Goal: Task Accomplishment & Management: Use online tool/utility

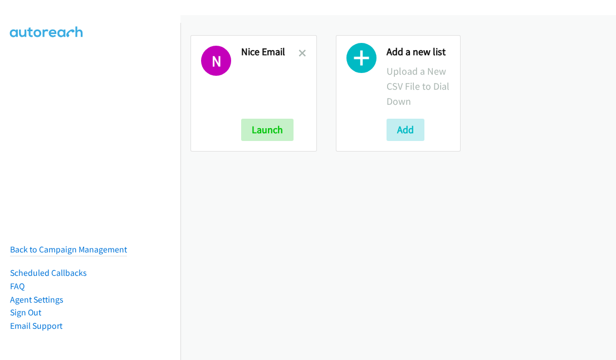
click at [301, 50] on icon at bounding box center [302, 54] width 8 height 8
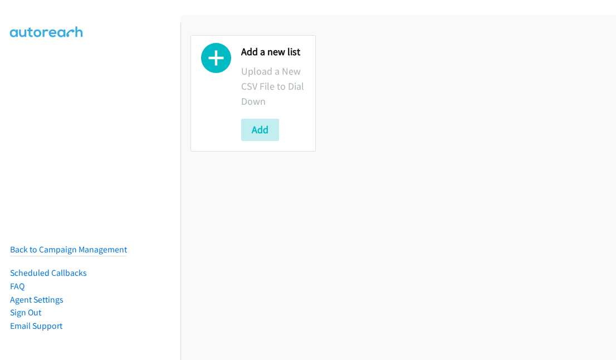
click at [221, 66] on icon at bounding box center [216, 61] width 30 height 30
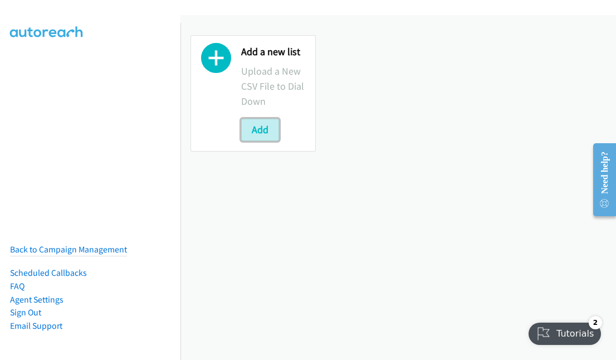
click at [253, 135] on button "Add" at bounding box center [260, 130] width 38 height 22
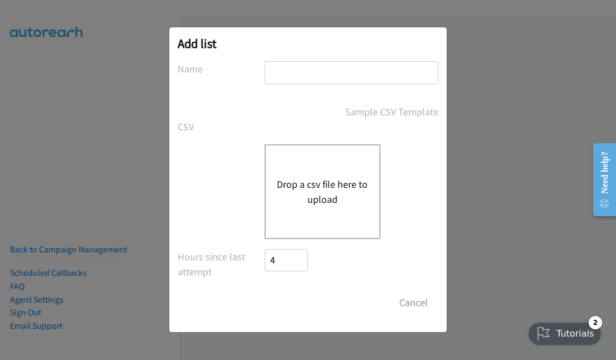
click at [300, 194] on button "Drop a csv file here to upload" at bounding box center [322, 191] width 91 height 30
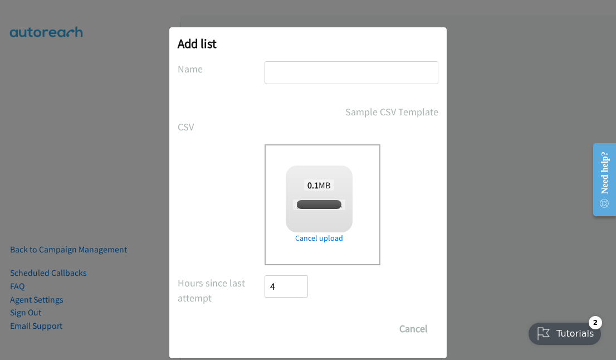
checkbox input "true"
click at [295, 333] on input "Save List" at bounding box center [293, 328] width 58 height 22
type input "Fortinet"
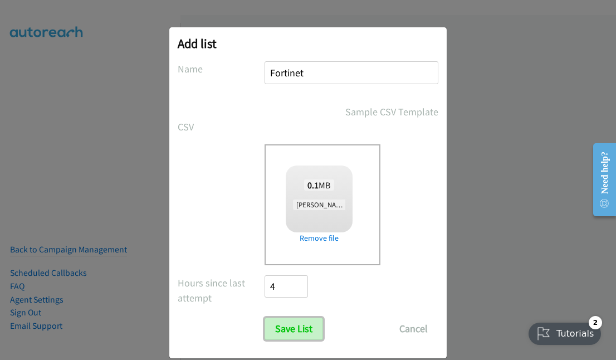
click at [278, 325] on input "Save List" at bounding box center [293, 328] width 58 height 22
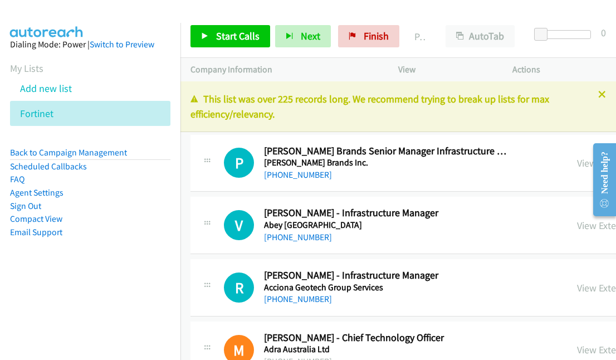
click at [22, 220] on link "Compact View" at bounding box center [36, 218] width 52 height 11
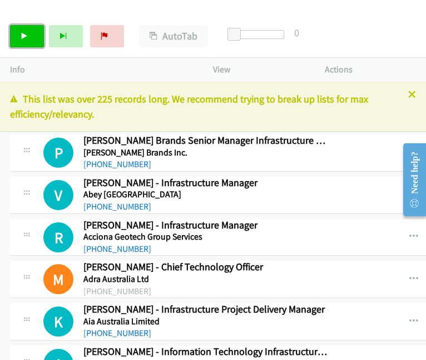
click at [24, 38] on icon at bounding box center [25, 37] width 8 height 8
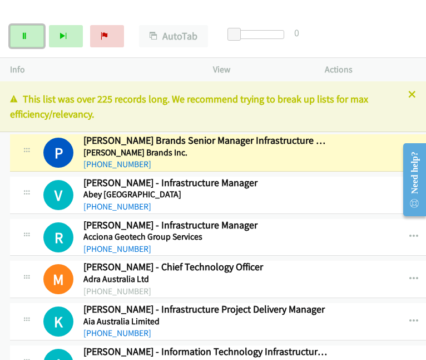
click at [22, 33] on icon at bounding box center [25, 37] width 8 height 8
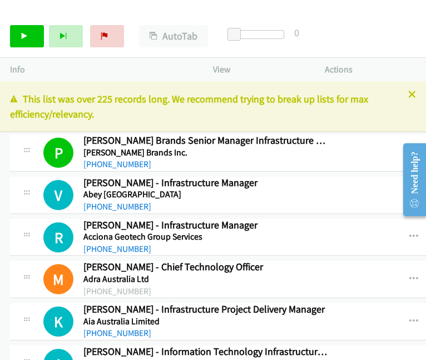
click at [391, 50] on div "Start Calls Pause Next Finish Call Completed AutoTab AutoTab 0" at bounding box center [213, 36] width 426 height 43
click at [363, 46] on div "Start Calls Pause Next Finish Call Completed AutoTab AutoTab 0" at bounding box center [213, 36] width 426 height 43
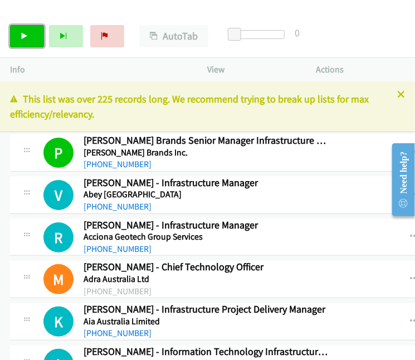
click at [23, 33] on icon at bounding box center [25, 37] width 8 height 8
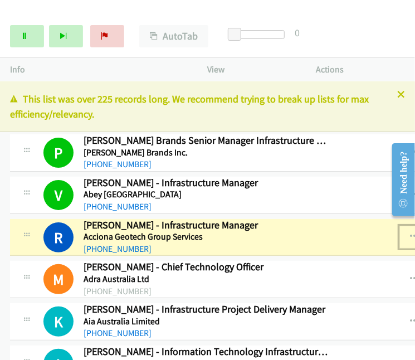
click at [399, 229] on button "button" at bounding box center [414, 236] width 30 height 22
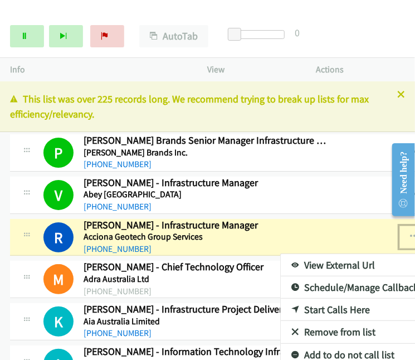
click at [337, 263] on link "View External Url" at bounding box center [354, 265] width 148 height 22
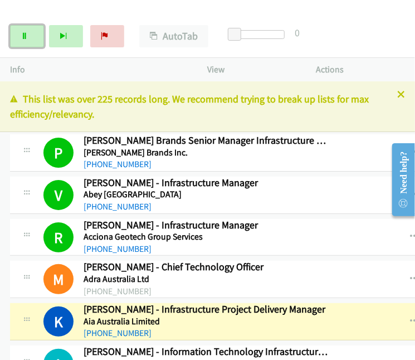
click at [23, 33] on icon at bounding box center [25, 37] width 8 height 8
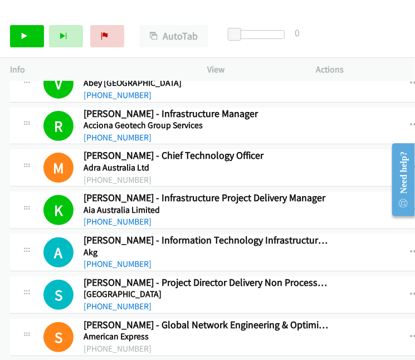
scroll to position [56, 0]
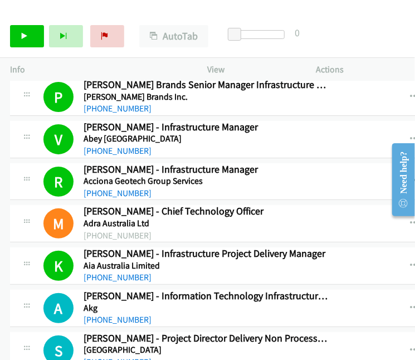
click at [372, 65] on p "Actions" at bounding box center [360, 69] width 88 height 13
click at [26, 37] on icon at bounding box center [25, 37] width 8 height 8
click at [27, 33] on icon at bounding box center [25, 37] width 8 height 8
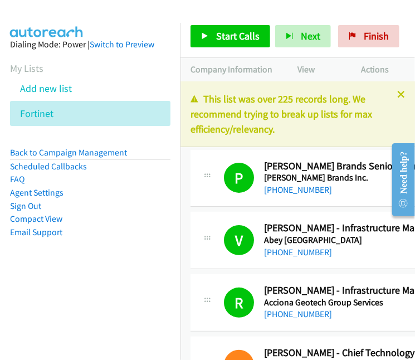
click at [32, 220] on link "Compact View" at bounding box center [36, 218] width 52 height 11
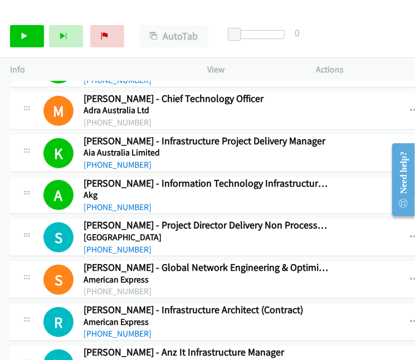
scroll to position [111, 0]
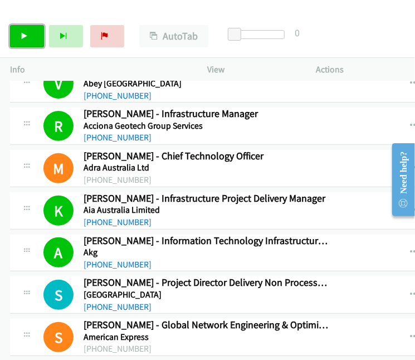
click at [27, 38] on icon at bounding box center [25, 37] width 8 height 8
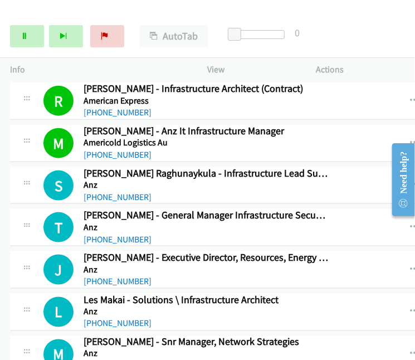
scroll to position [445, 0]
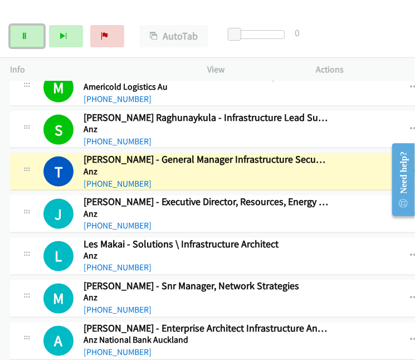
click at [12, 36] on link "Pause" at bounding box center [27, 36] width 34 height 22
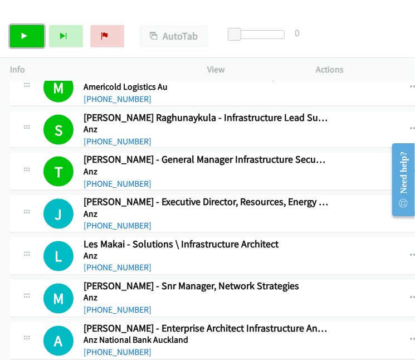
click at [14, 41] on link "Start Calls" at bounding box center [27, 36] width 34 height 22
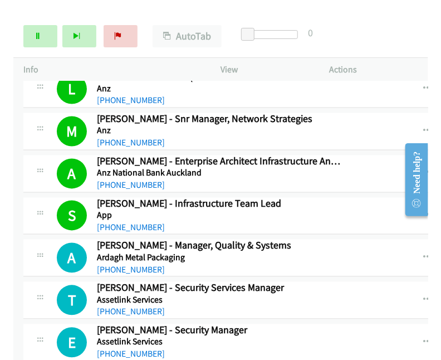
scroll to position [668, 0]
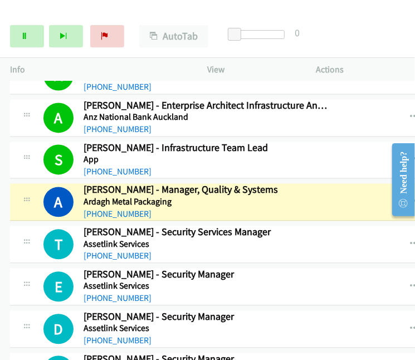
click at [388, 197] on div at bounding box center [398, 179] width 32 height 88
click at [385, 198] on div at bounding box center [398, 179] width 32 height 88
click at [388, 199] on div at bounding box center [398, 179] width 32 height 88
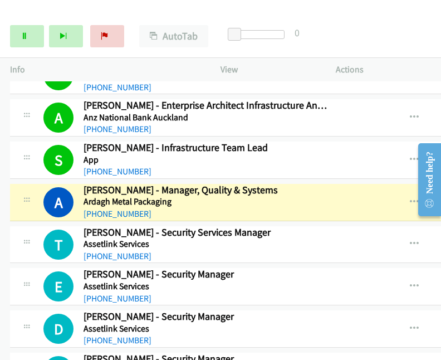
click at [410, 198] on icon "button" at bounding box center [414, 202] width 9 height 9
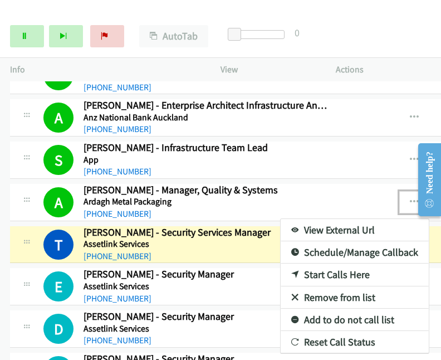
click at [34, 41] on div at bounding box center [220, 180] width 441 height 360
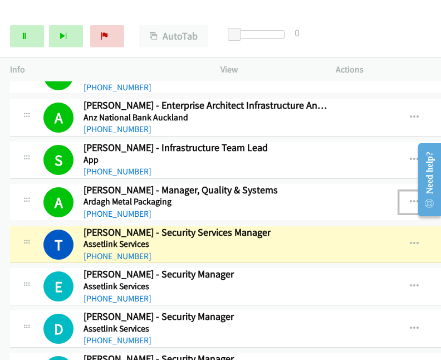
click at [399, 202] on button "button" at bounding box center [414, 202] width 30 height 22
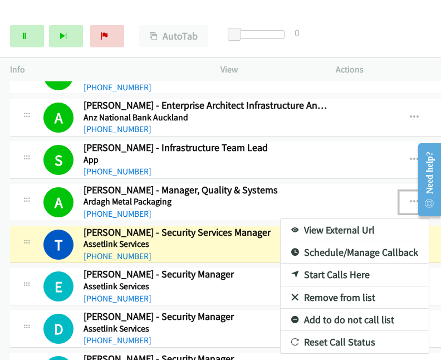
click at [297, 227] on link "View External Url" at bounding box center [354, 230] width 148 height 22
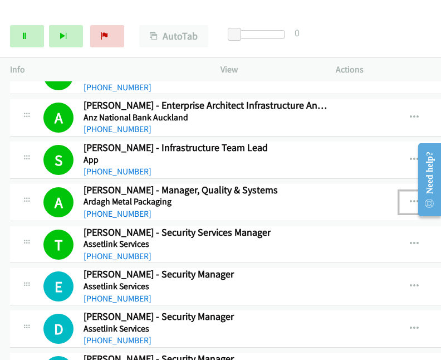
click at [399, 199] on button "button" at bounding box center [414, 202] width 30 height 22
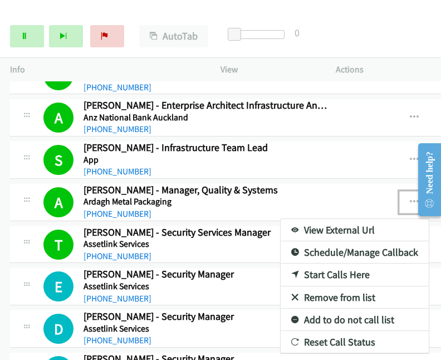
click at [32, 39] on div at bounding box center [220, 180] width 441 height 360
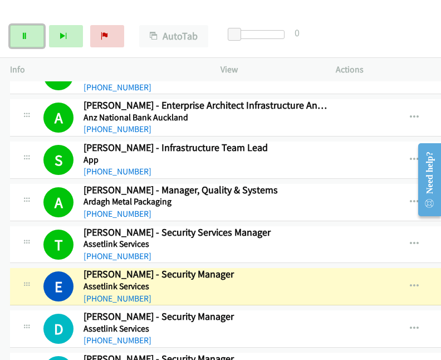
click at [32, 38] on link "Pause" at bounding box center [27, 36] width 34 height 22
click at [410, 198] on icon "button" at bounding box center [414, 202] width 9 height 9
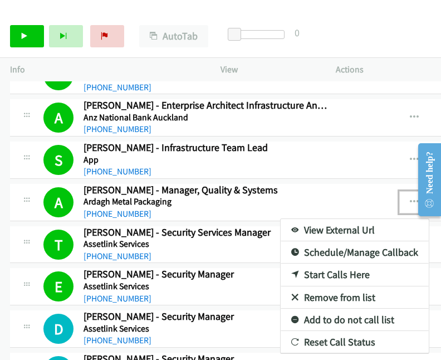
click at [389, 198] on div at bounding box center [220, 180] width 441 height 360
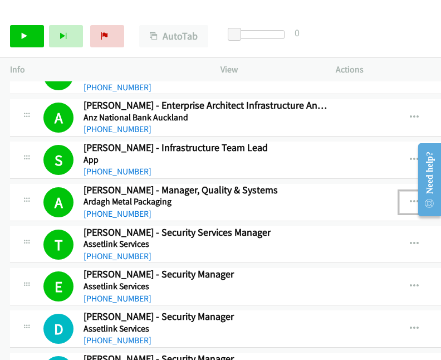
click at [410, 198] on icon "button" at bounding box center [414, 202] width 9 height 9
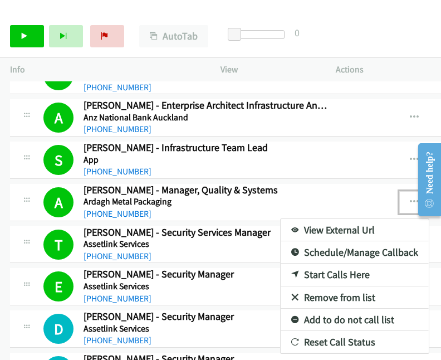
click at [324, 227] on link "View External Url" at bounding box center [354, 230] width 148 height 22
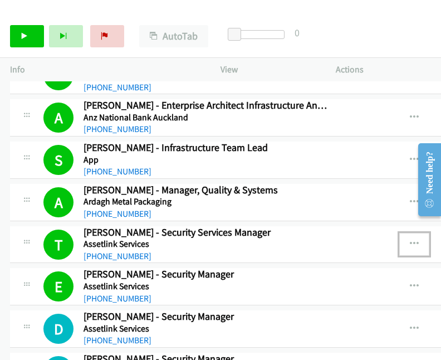
click at [410, 239] on icon "button" at bounding box center [414, 243] width 9 height 9
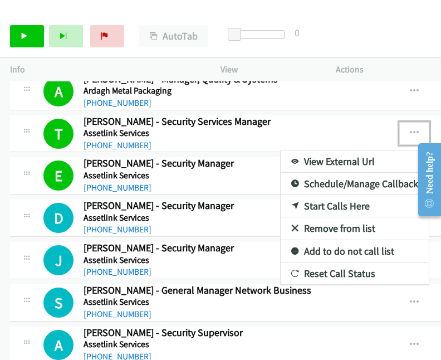
scroll to position [779, 0]
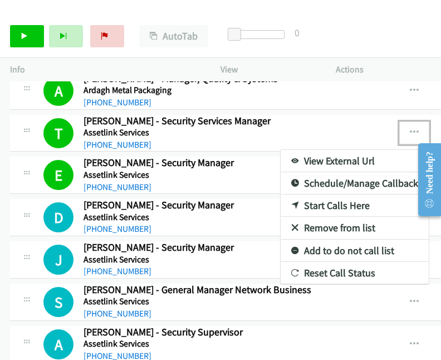
click at [322, 156] on link "View External Url" at bounding box center [354, 161] width 148 height 22
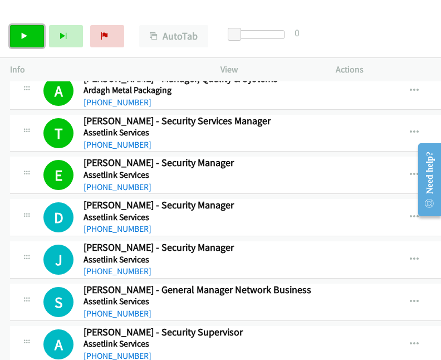
click at [21, 38] on icon at bounding box center [25, 37] width 8 height 8
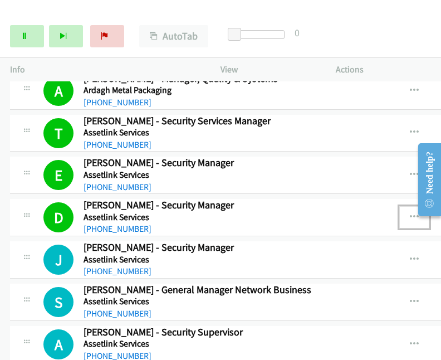
click at [410, 216] on icon "button" at bounding box center [414, 217] width 9 height 9
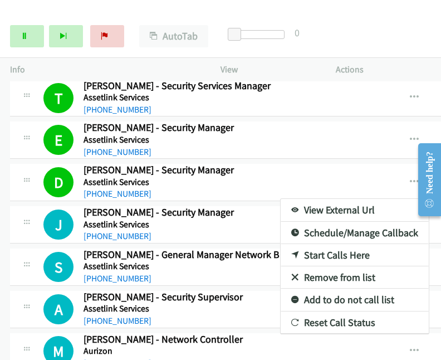
scroll to position [817, 0]
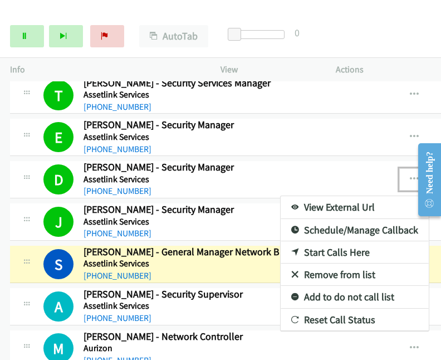
click at [414, 226] on div at bounding box center [220, 180] width 441 height 360
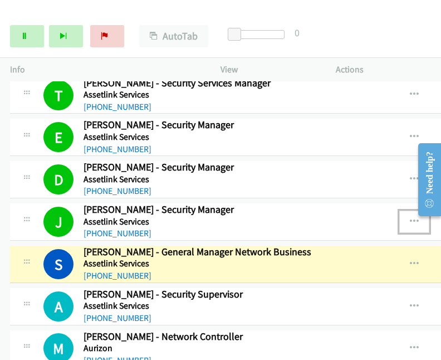
click at [410, 217] on icon "button" at bounding box center [414, 221] width 9 height 9
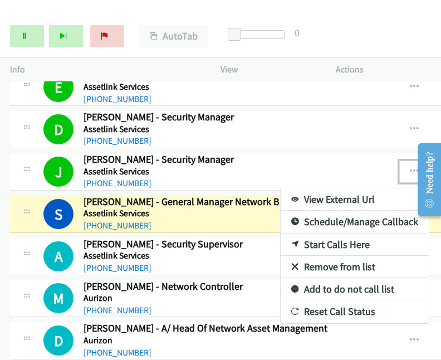
scroll to position [867, 0]
click at [352, 196] on link "View External Url" at bounding box center [354, 199] width 148 height 22
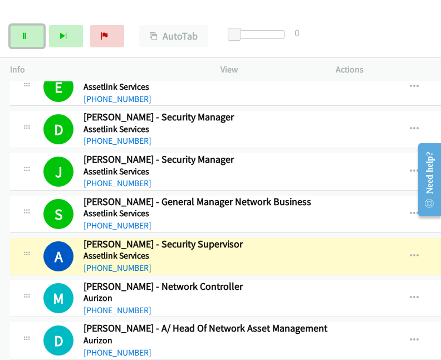
click at [20, 38] on link "Pause" at bounding box center [27, 36] width 34 height 22
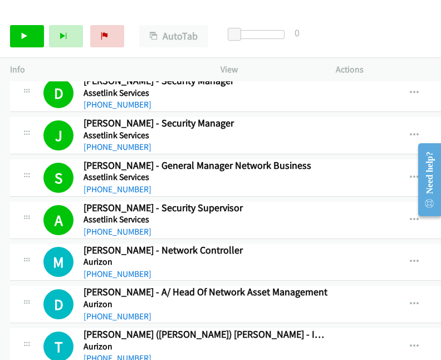
scroll to position [923, 0]
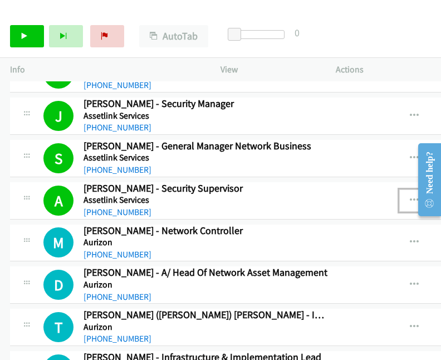
click at [410, 196] on icon "button" at bounding box center [414, 200] width 9 height 9
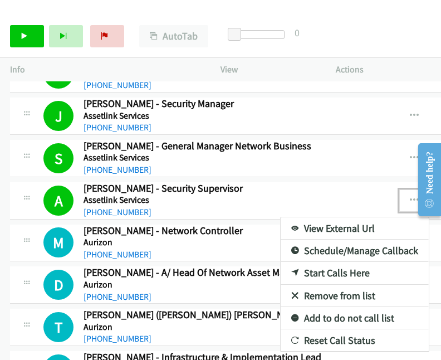
scroll to position [978, 0]
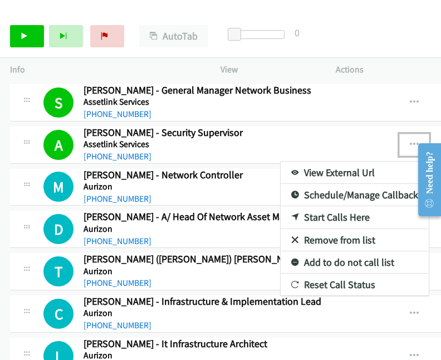
click at [315, 167] on link "View External Url" at bounding box center [354, 172] width 148 height 22
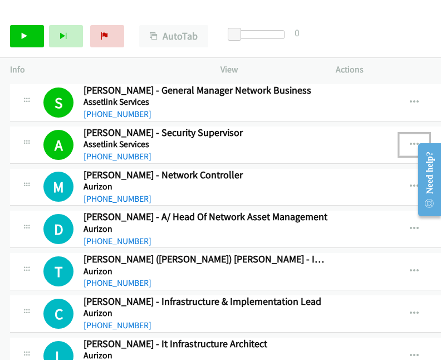
click at [410, 140] on icon "button" at bounding box center [414, 144] width 9 height 9
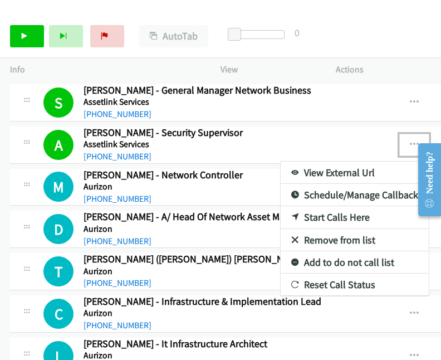
click at [301, 168] on link "View External Url" at bounding box center [354, 172] width 148 height 22
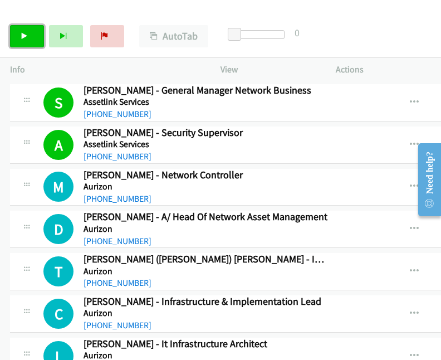
click at [29, 34] on link "Start Calls" at bounding box center [27, 36] width 34 height 22
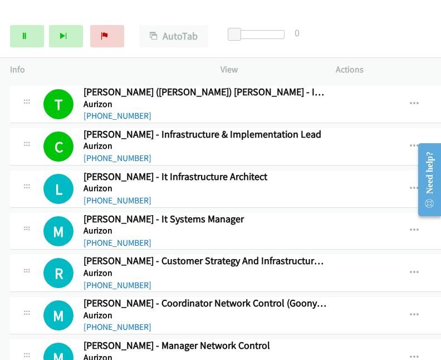
scroll to position [1201, 0]
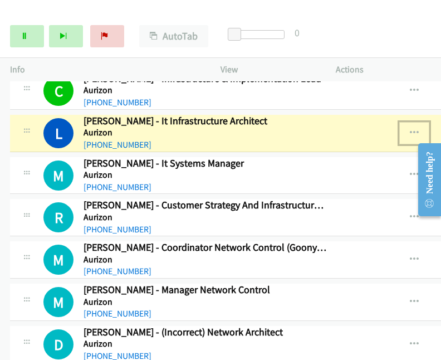
click at [410, 129] on icon "button" at bounding box center [414, 133] width 9 height 9
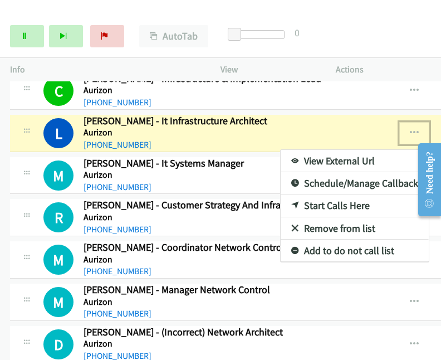
click at [328, 152] on link "View External Url" at bounding box center [354, 161] width 148 height 22
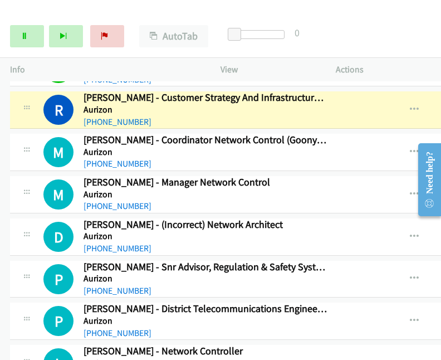
scroll to position [1312, 0]
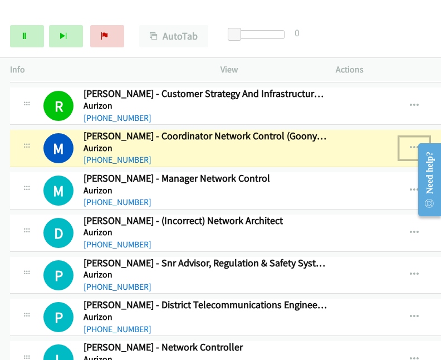
click at [410, 144] on icon "button" at bounding box center [414, 148] width 9 height 9
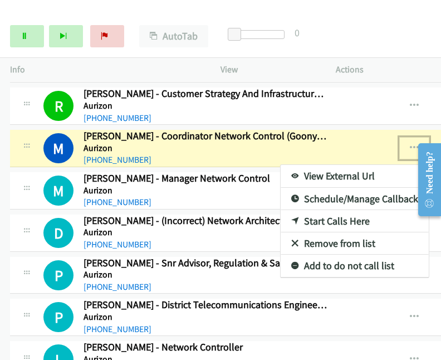
click at [302, 171] on link "View External Url" at bounding box center [354, 176] width 148 height 22
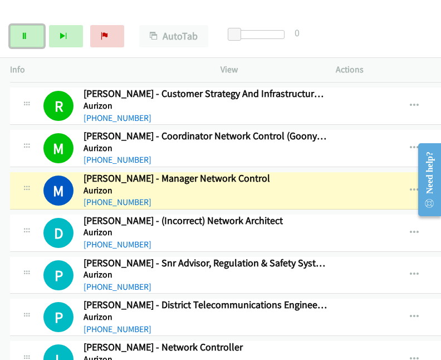
click at [18, 38] on link "Pause" at bounding box center [27, 36] width 34 height 22
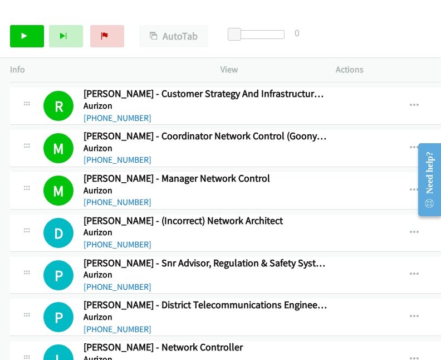
click at [397, 32] on div "Start Calls Pause Next Finish Call Completed AutoTab AutoTab 0" at bounding box center [220, 36] width 441 height 43
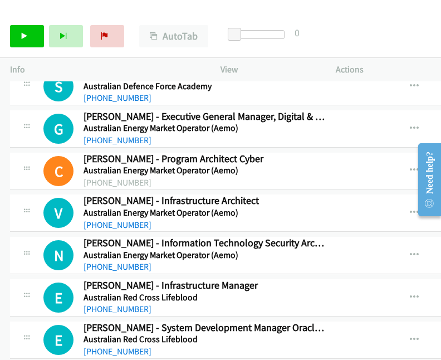
scroll to position [2147, 0]
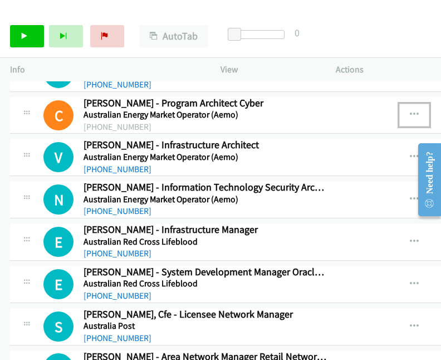
click at [410, 110] on icon "button" at bounding box center [414, 114] width 9 height 9
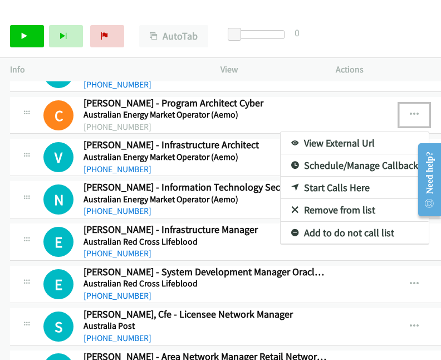
click at [388, 102] on div at bounding box center [220, 180] width 441 height 360
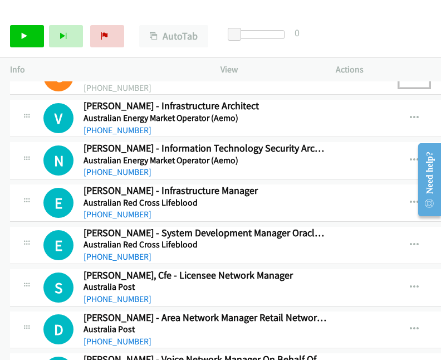
scroll to position [2203, 0]
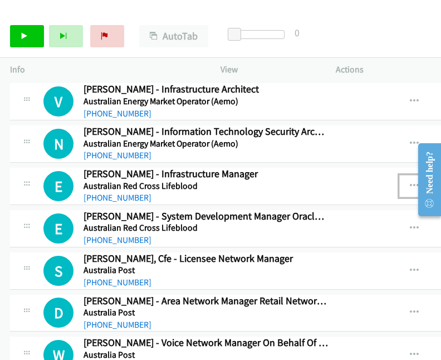
click at [410, 181] on icon "button" at bounding box center [414, 185] width 9 height 9
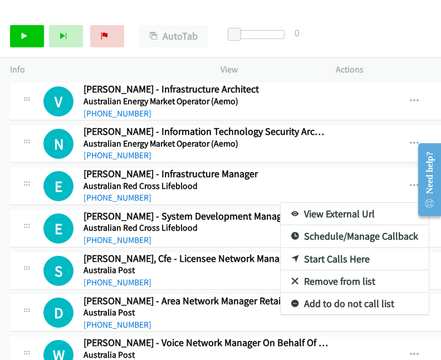
click at [26, 41] on div at bounding box center [220, 180] width 441 height 360
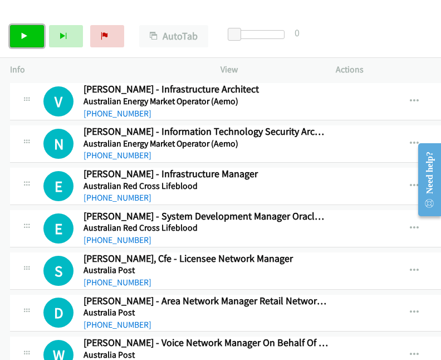
click at [24, 40] on link "Start Calls" at bounding box center [27, 36] width 34 height 22
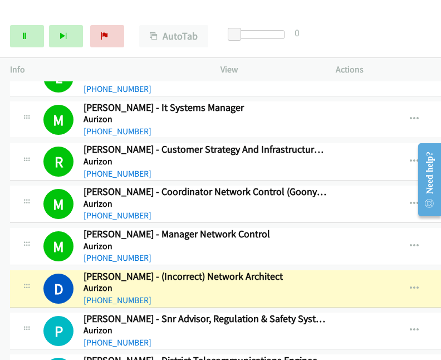
scroll to position [1368, 0]
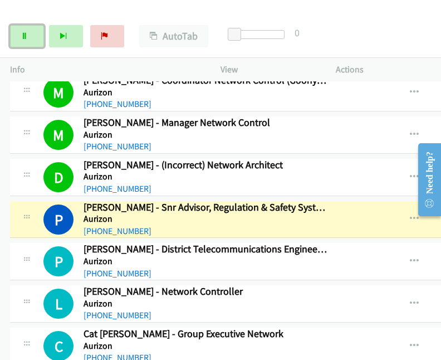
click at [32, 43] on link "Pause" at bounding box center [27, 36] width 34 height 22
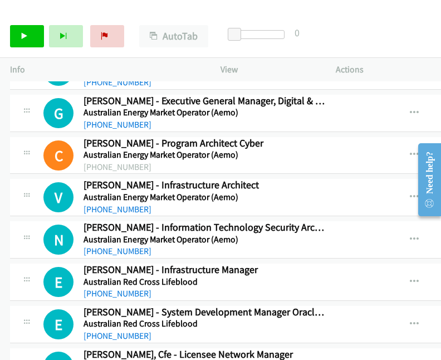
scroll to position [2147, 0]
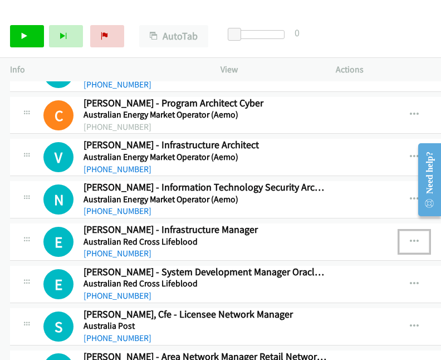
click at [410, 237] on icon "button" at bounding box center [414, 241] width 9 height 9
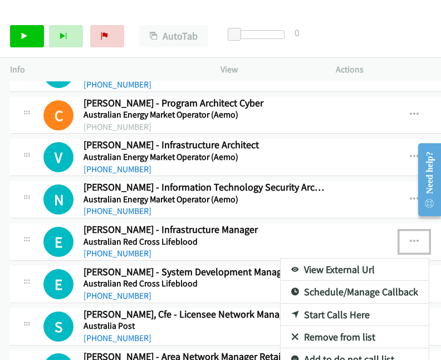
click at [308, 303] on link "Start Calls Here" at bounding box center [354, 314] width 148 height 22
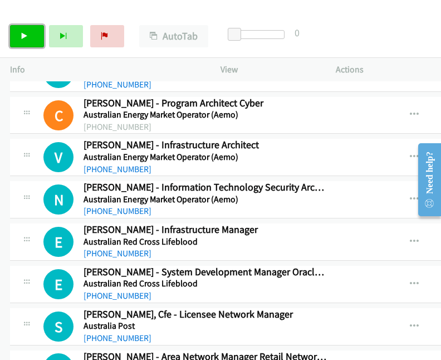
click at [23, 33] on icon at bounding box center [25, 37] width 8 height 8
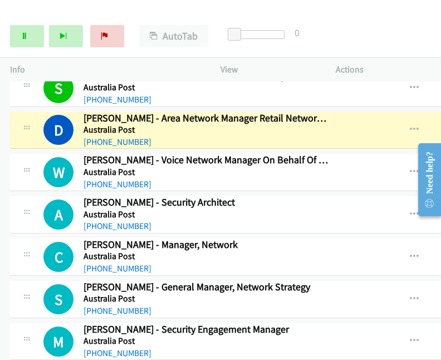
scroll to position [2370, 0]
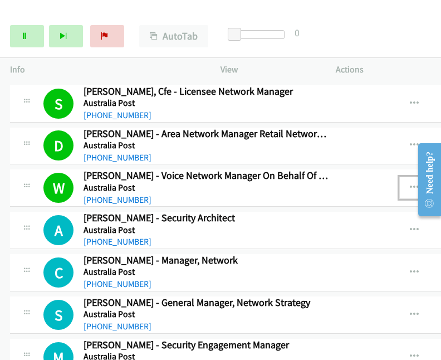
click at [410, 183] on icon "button" at bounding box center [414, 187] width 9 height 9
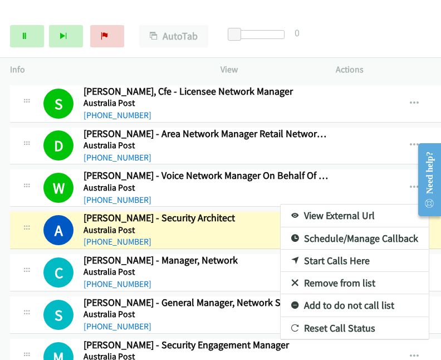
click at [201, 218] on div at bounding box center [220, 180] width 441 height 360
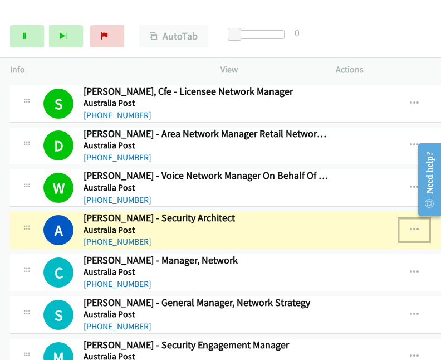
click at [410, 225] on icon "button" at bounding box center [414, 229] width 9 height 9
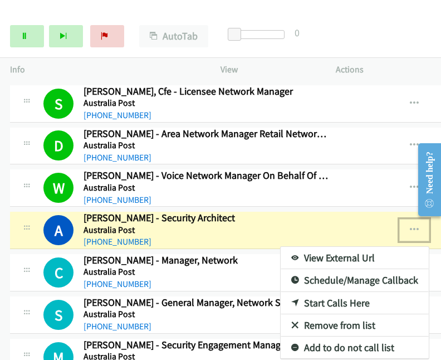
click at [333, 247] on link "View External Url" at bounding box center [354, 258] width 148 height 22
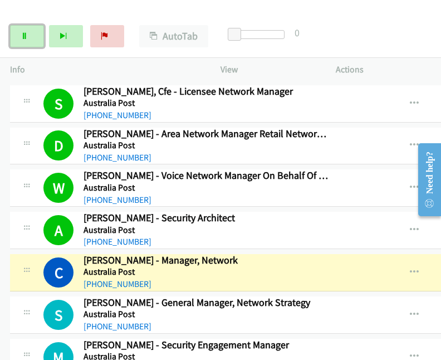
click at [26, 35] on icon at bounding box center [25, 37] width 8 height 8
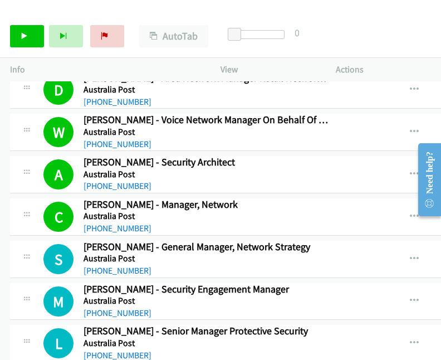
scroll to position [2481, 0]
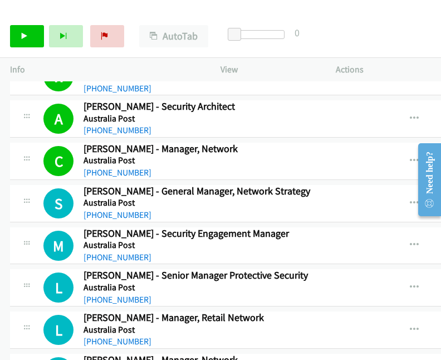
click at [390, 23] on div "Start Calls Pause Next Finish Call Completed AutoTab AutoTab 0" at bounding box center [220, 36] width 441 height 43
click at [22, 37] on icon at bounding box center [25, 37] width 8 height 8
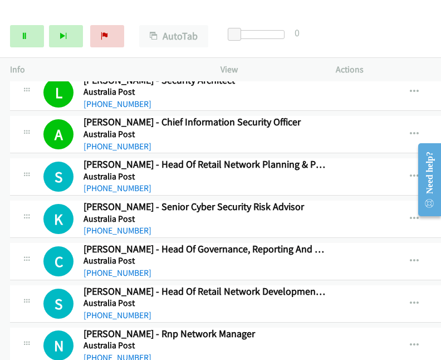
scroll to position [2851, 0]
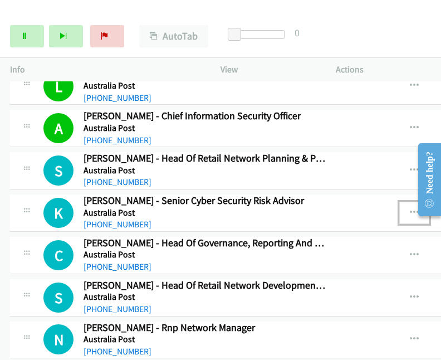
click at [410, 208] on icon "button" at bounding box center [414, 212] width 9 height 9
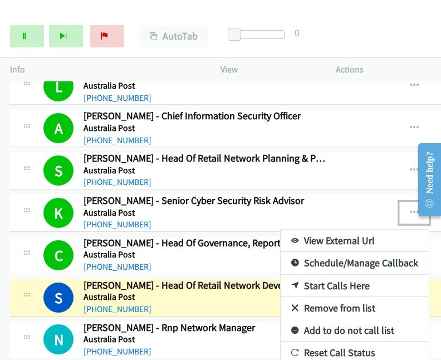
click at [355, 37] on div at bounding box center [220, 180] width 441 height 360
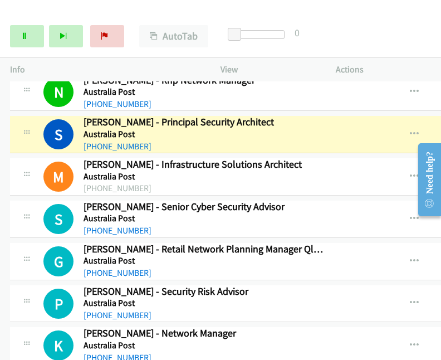
scroll to position [3103, 0]
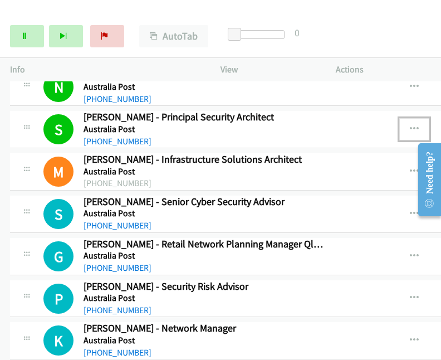
click at [410, 125] on icon "button" at bounding box center [414, 129] width 9 height 9
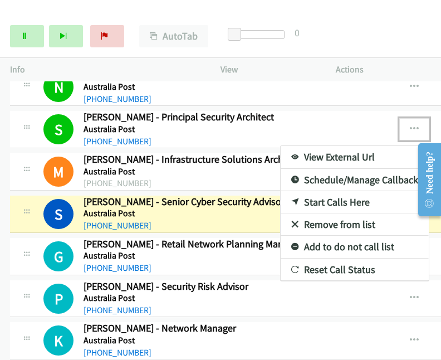
click at [331, 146] on link "View External Url" at bounding box center [354, 157] width 148 height 22
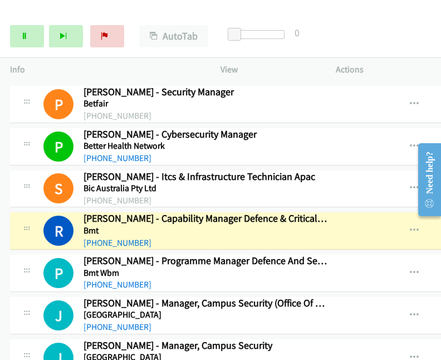
scroll to position [4354, 0]
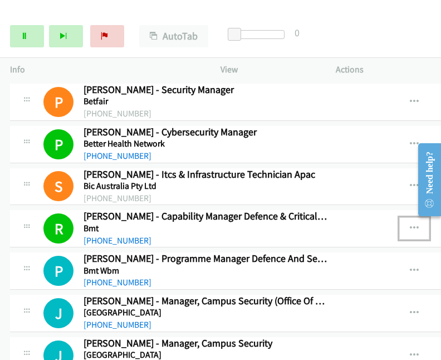
click at [410, 224] on icon "button" at bounding box center [414, 228] width 9 height 9
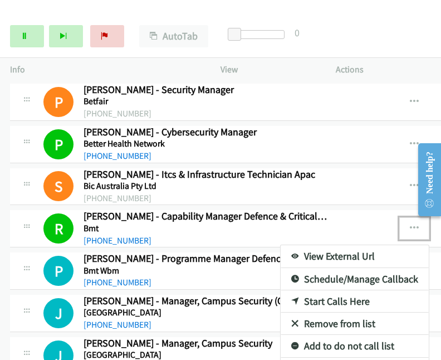
click at [353, 245] on link "View External Url" at bounding box center [354, 256] width 148 height 22
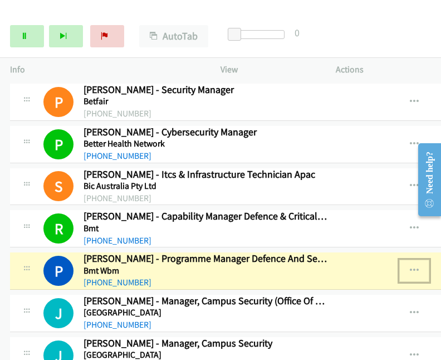
click at [410, 266] on icon "button" at bounding box center [414, 270] width 9 height 9
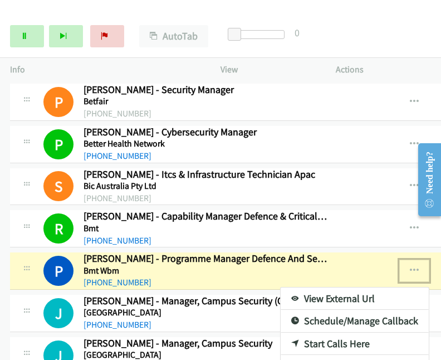
click at [306, 287] on link "View External Url" at bounding box center [354, 298] width 148 height 22
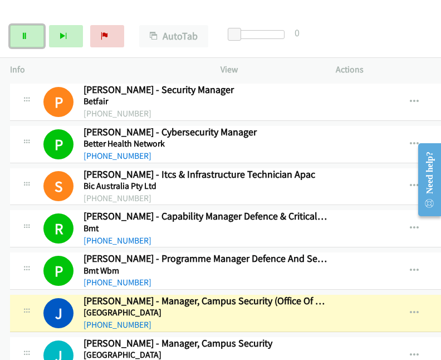
click at [29, 40] on link "Pause" at bounding box center [27, 36] width 34 height 22
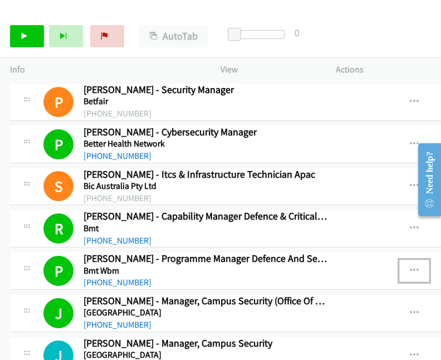
click at [410, 266] on icon "button" at bounding box center [414, 270] width 9 height 9
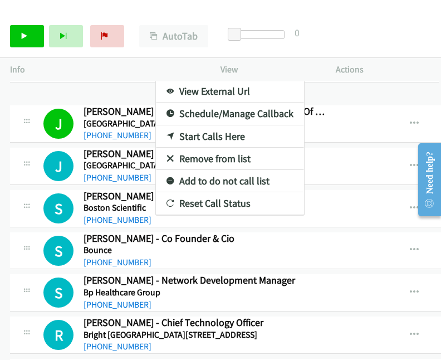
scroll to position [4499, 0]
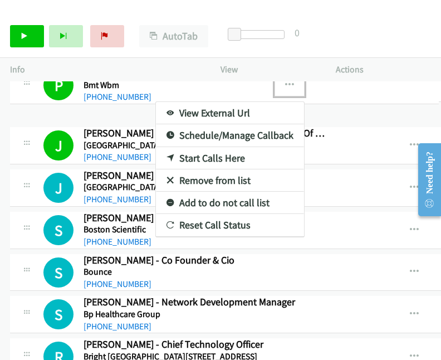
drag, startPoint x: 97, startPoint y: 115, endPoint x: 104, endPoint y: 115, distance: 6.7
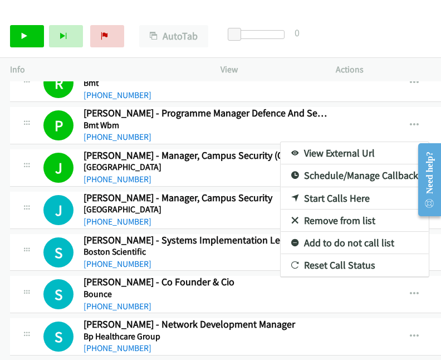
click at [381, 104] on div at bounding box center [220, 180] width 441 height 360
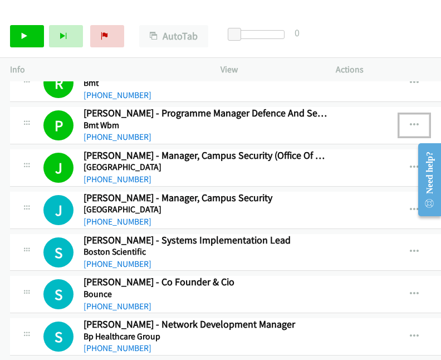
click at [399, 114] on button "button" at bounding box center [414, 125] width 30 height 22
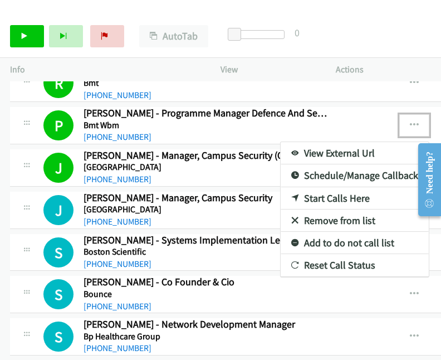
click at [304, 142] on link "View External Url" at bounding box center [354, 153] width 148 height 22
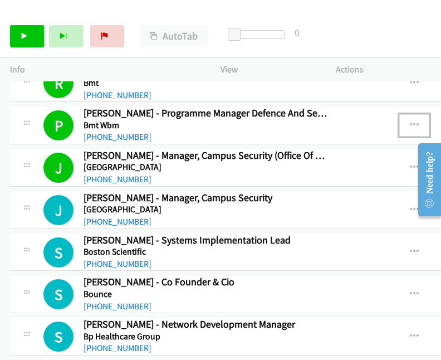
scroll to position [4555, 0]
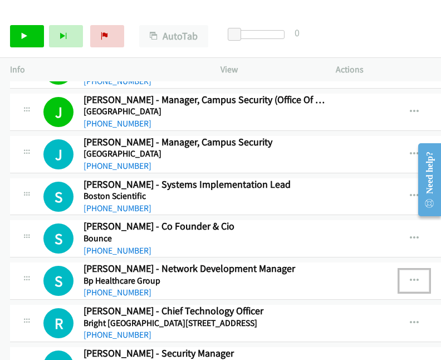
click at [410, 276] on icon "button" at bounding box center [414, 280] width 9 height 9
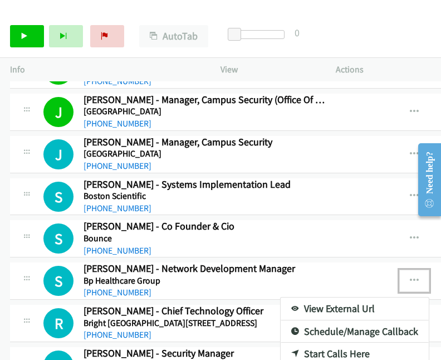
click at [324, 342] on link "Start Calls Here" at bounding box center [354, 353] width 148 height 22
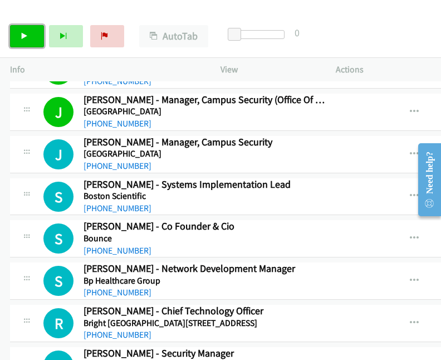
click at [26, 38] on icon at bounding box center [25, 37] width 8 height 8
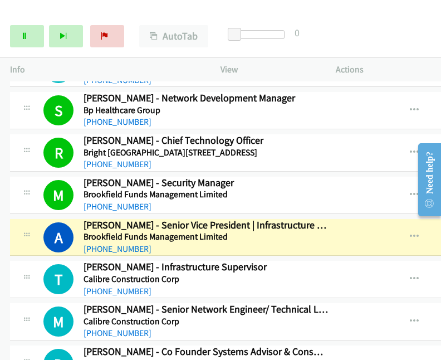
scroll to position [4750, 0]
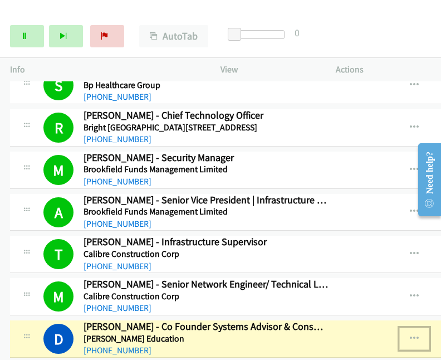
click at [410, 334] on icon "button" at bounding box center [414, 338] width 9 height 9
click at [349, 355] on link "View External Url" at bounding box center [354, 366] width 148 height 22
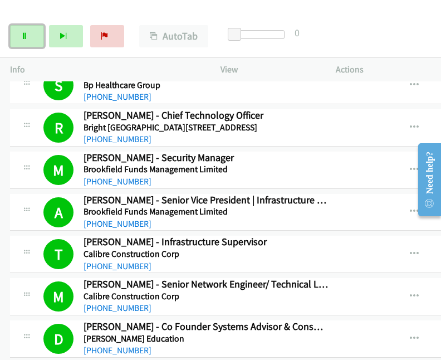
click at [32, 32] on link "Pause" at bounding box center [27, 36] width 34 height 22
click at [18, 48] on div "Start Calls Pause Next Finish Call Completed AutoTab AutoTab 0" at bounding box center [220, 36] width 441 height 43
click at [21, 43] on link "Start Calls" at bounding box center [27, 36] width 34 height 22
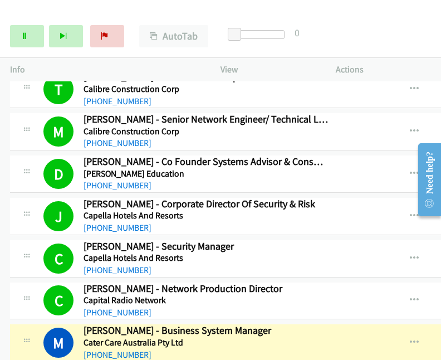
scroll to position [4973, 0]
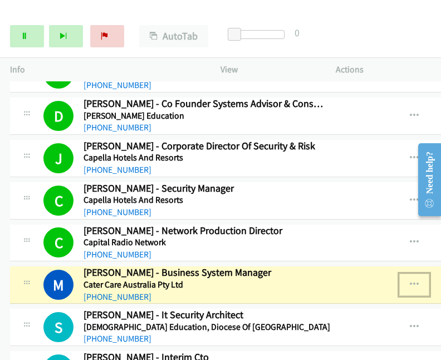
click at [410, 280] on icon "button" at bounding box center [414, 284] width 9 height 9
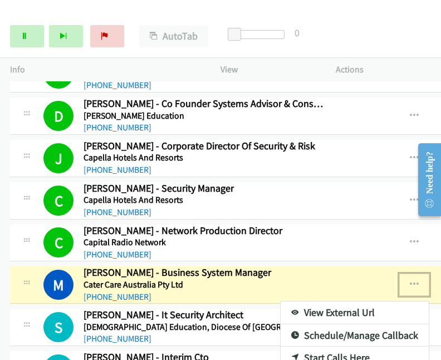
click at [353, 301] on link "View External Url" at bounding box center [354, 312] width 148 height 22
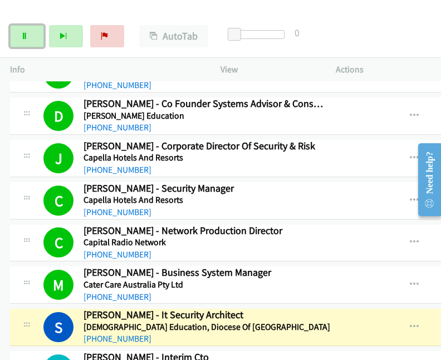
click at [31, 41] on link "Pause" at bounding box center [27, 36] width 34 height 22
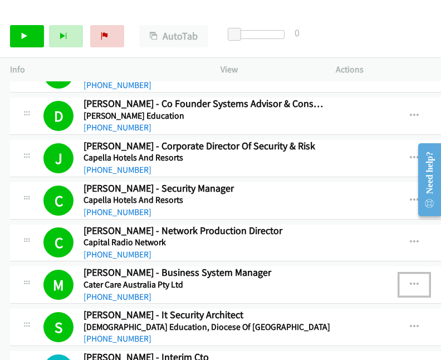
click at [399, 273] on button "button" at bounding box center [414, 284] width 30 height 22
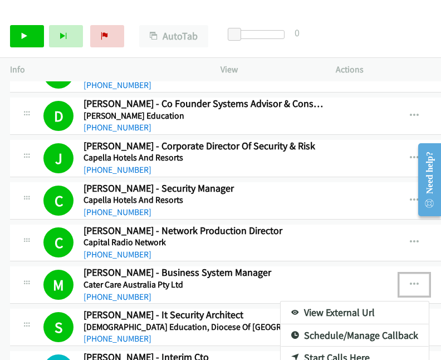
click at [308, 301] on link "View External Url" at bounding box center [354, 312] width 148 height 22
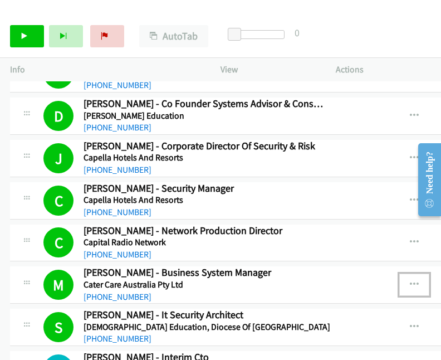
scroll to position [5084, 0]
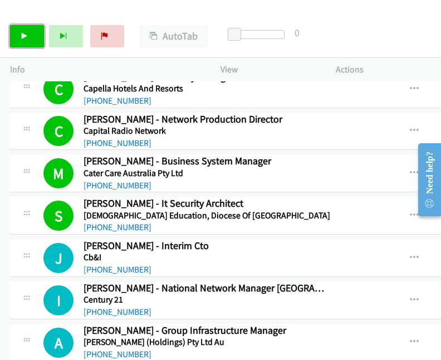
click at [17, 33] on link "Start Calls" at bounding box center [27, 36] width 34 height 22
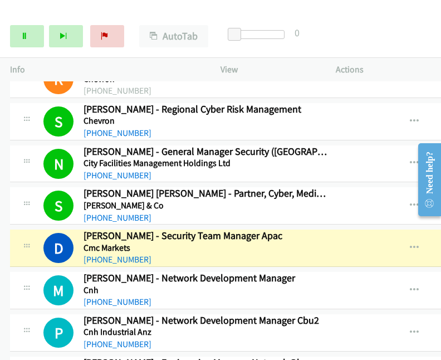
scroll to position [5530, 0]
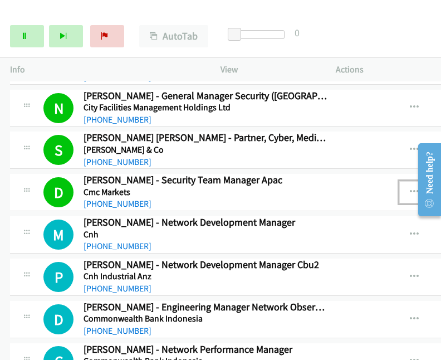
click at [410, 188] on icon "button" at bounding box center [414, 192] width 9 height 9
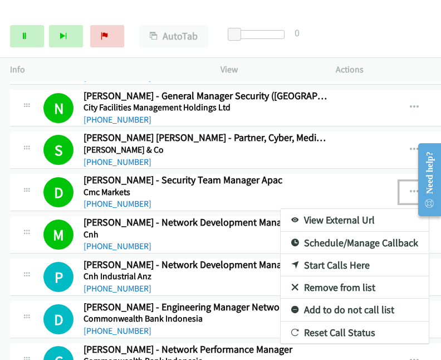
drag, startPoint x: 391, startPoint y: 166, endPoint x: 382, endPoint y: 168, distance: 8.5
click at [391, 166] on div at bounding box center [220, 180] width 441 height 360
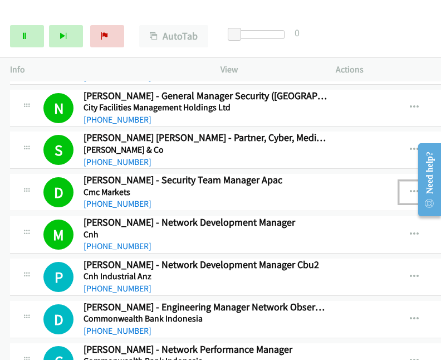
click at [399, 181] on button "button" at bounding box center [414, 192] width 30 height 22
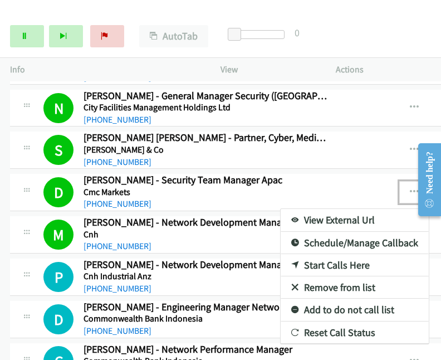
click at [318, 209] on link "View External Url" at bounding box center [354, 220] width 148 height 22
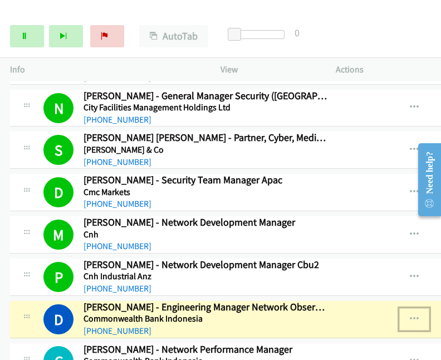
click at [410, 314] on icon "button" at bounding box center [414, 318] width 9 height 9
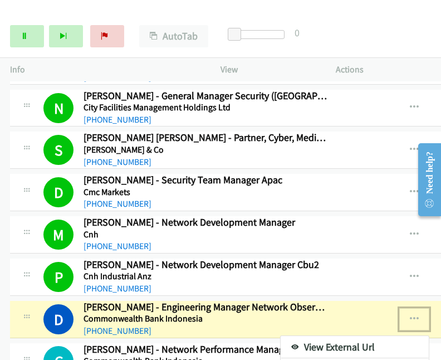
click at [337, 336] on link "View External Url" at bounding box center [354, 347] width 148 height 22
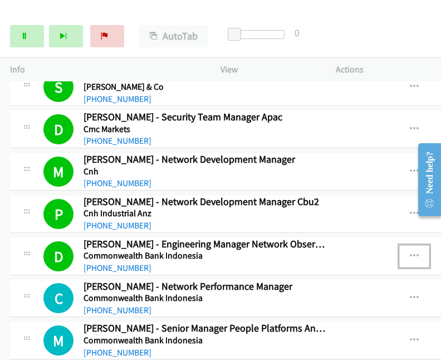
scroll to position [5646, 0]
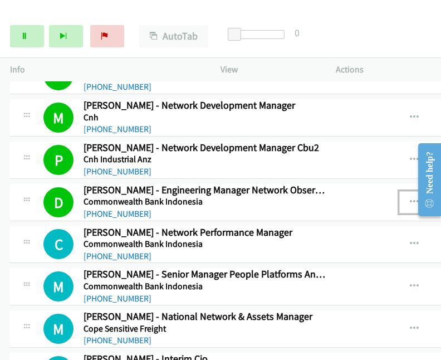
click at [410, 198] on icon "button" at bounding box center [414, 202] width 9 height 9
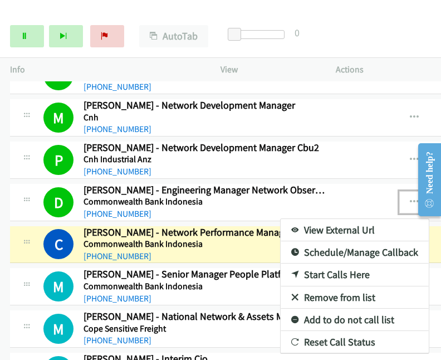
click at [336, 219] on link "View External Url" at bounding box center [354, 230] width 148 height 22
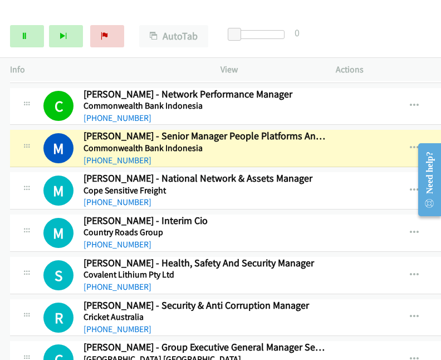
scroll to position [5785, 0]
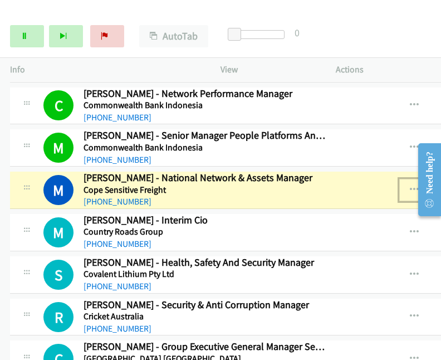
click at [410, 185] on icon "button" at bounding box center [414, 189] width 9 height 9
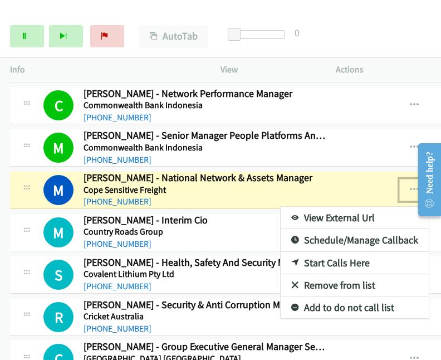
click at [337, 206] on link "View External Url" at bounding box center [354, 217] width 148 height 22
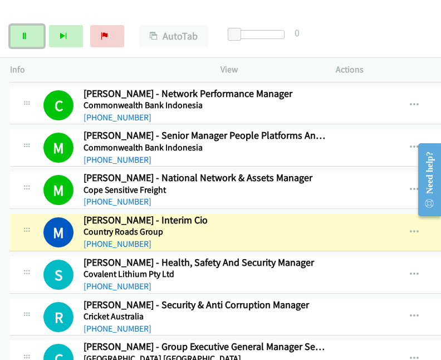
click at [24, 29] on link "Pause" at bounding box center [27, 36] width 34 height 22
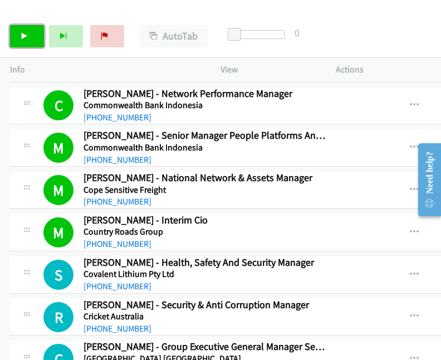
click at [24, 40] on icon at bounding box center [25, 37] width 8 height 8
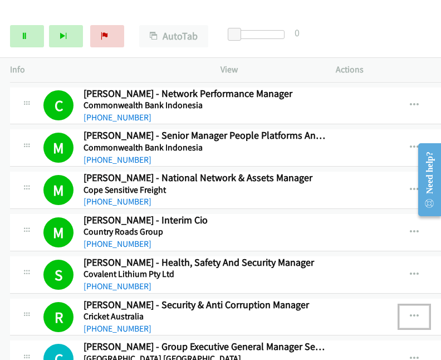
click at [410, 312] on icon "button" at bounding box center [414, 316] width 9 height 9
click at [321, 333] on link "View External Url" at bounding box center [354, 344] width 148 height 22
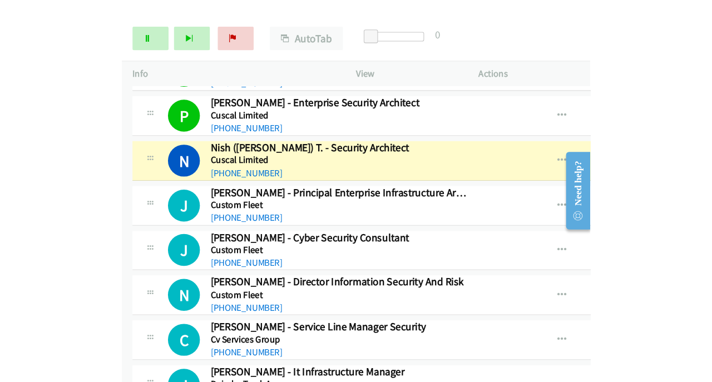
scroll to position [6335, 0]
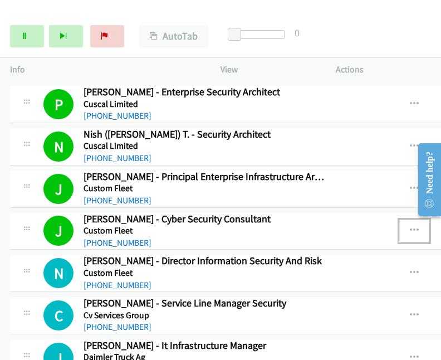
click at [399, 219] on button "button" at bounding box center [414, 230] width 30 height 22
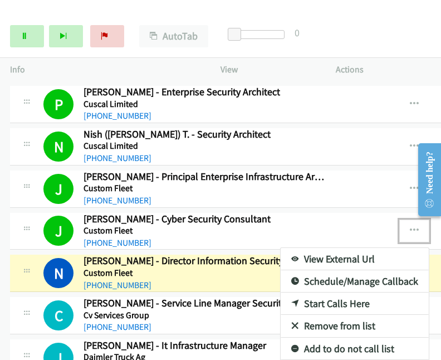
click at [24, 31] on div at bounding box center [220, 180] width 441 height 360
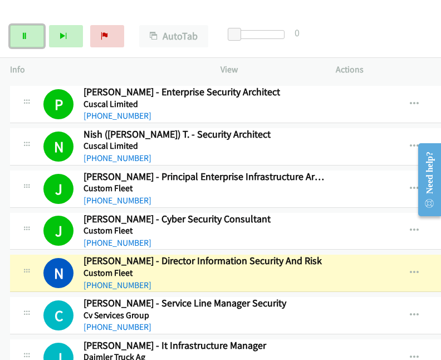
click at [24, 33] on icon at bounding box center [25, 37] width 8 height 8
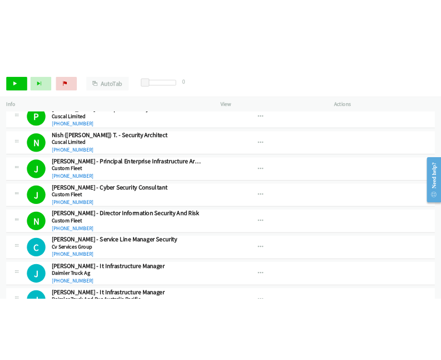
scroll to position [6320, 0]
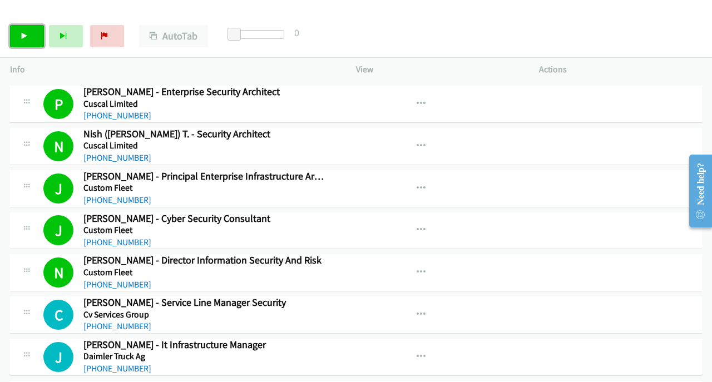
click at [22, 32] on link "Start Calls" at bounding box center [27, 36] width 34 height 22
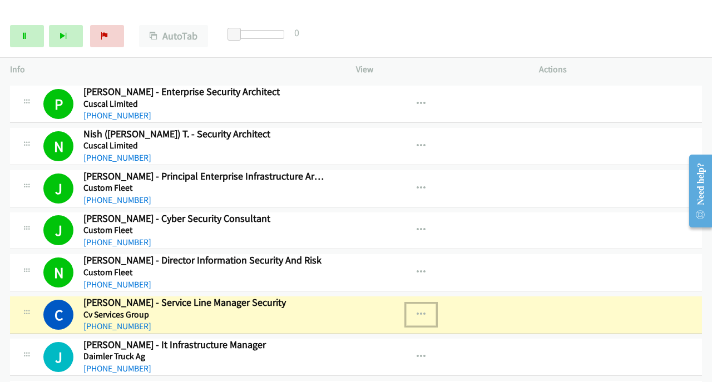
click at [414, 311] on icon "button" at bounding box center [421, 315] width 9 height 9
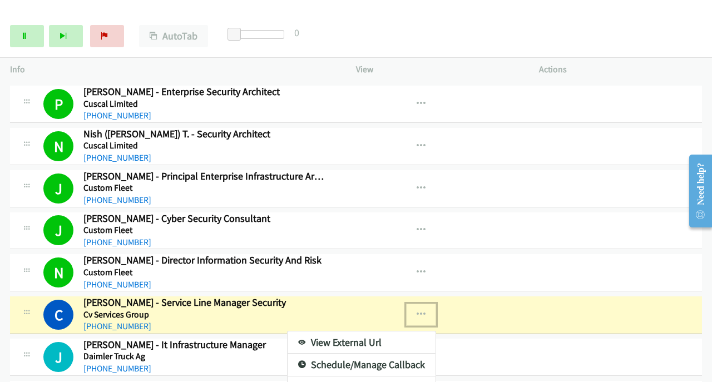
click at [351, 332] on link "View External Url" at bounding box center [362, 343] width 148 height 22
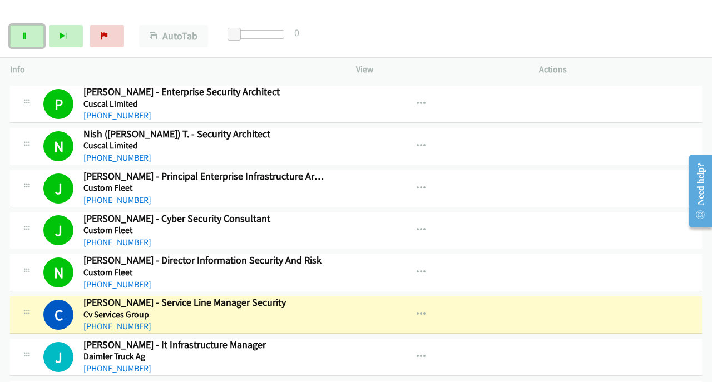
click at [31, 44] on link "Pause" at bounding box center [27, 36] width 34 height 22
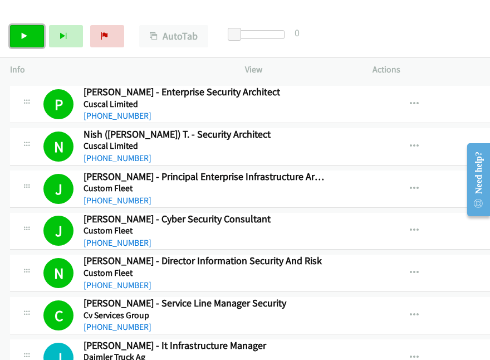
click at [18, 38] on link "Start Calls" at bounding box center [27, 36] width 34 height 22
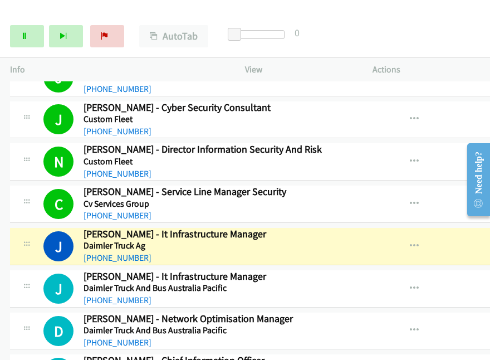
scroll to position [6487, 0]
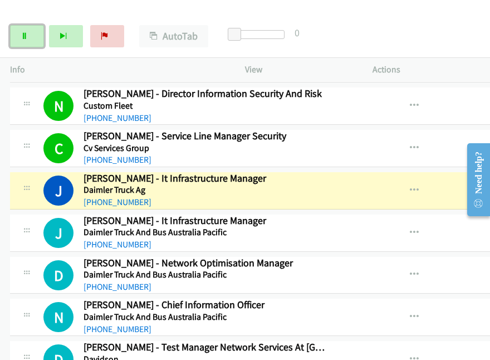
click at [19, 33] on link "Pause" at bounding box center [27, 36] width 34 height 22
click at [410, 144] on icon "button" at bounding box center [414, 148] width 9 height 9
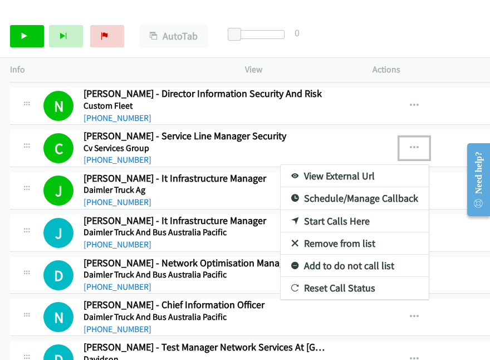
drag, startPoint x: 37, startPoint y: 40, endPoint x: 70, endPoint y: 26, distance: 36.0
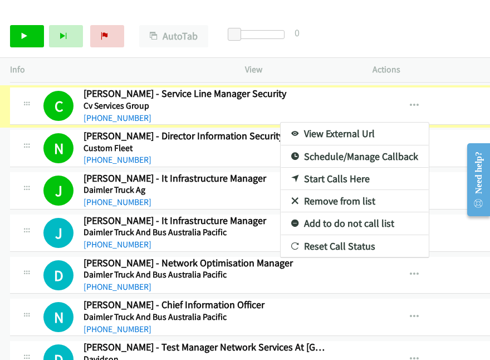
scroll to position [6507, 0]
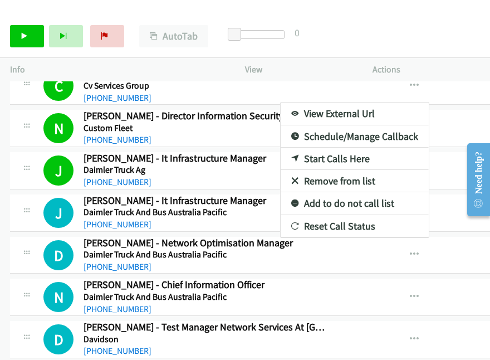
click at [28, 37] on div at bounding box center [245, 180] width 490 height 360
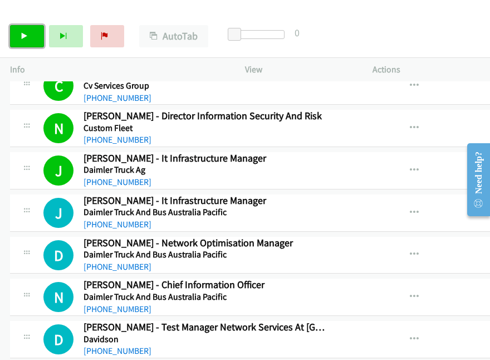
click at [35, 32] on link "Start Calls" at bounding box center [27, 36] width 34 height 22
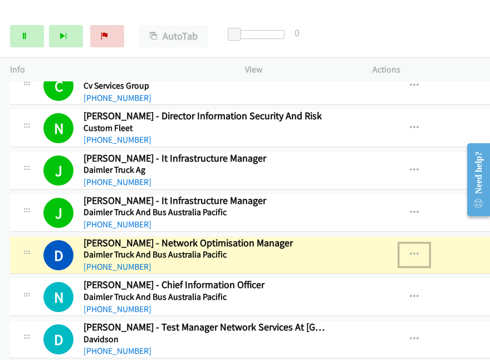
click at [410, 250] on icon "button" at bounding box center [414, 254] width 9 height 9
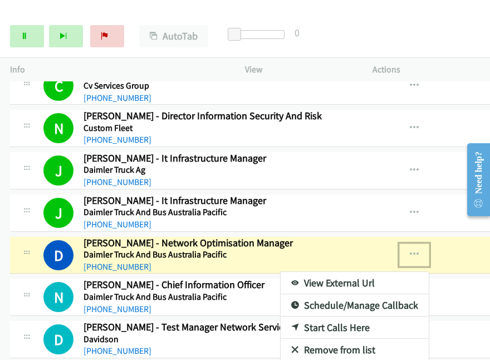
click at [329, 272] on link "View External Url" at bounding box center [354, 283] width 148 height 22
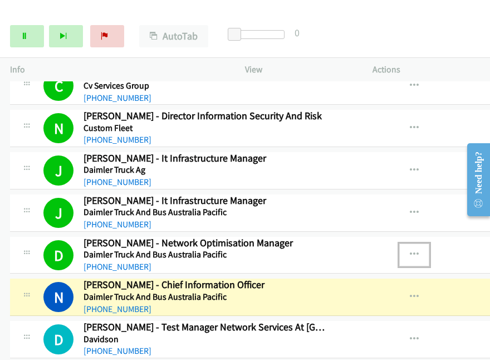
click at [410, 250] on icon "button" at bounding box center [414, 254] width 9 height 9
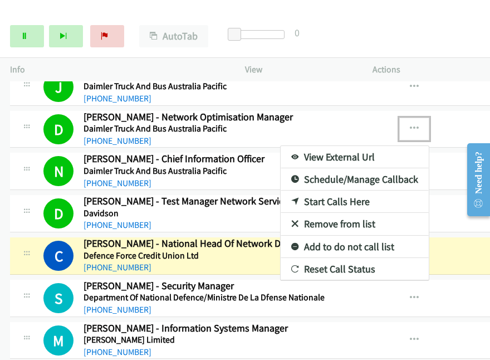
scroll to position [6640, 0]
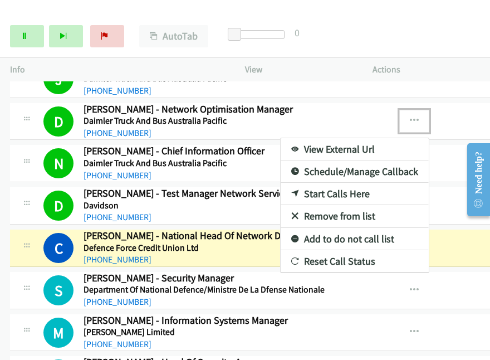
click at [18, 35] on div at bounding box center [245, 180] width 490 height 360
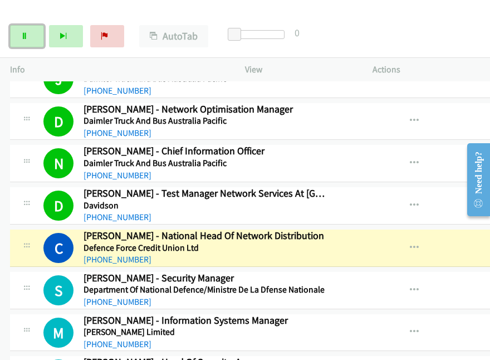
click at [27, 36] on icon at bounding box center [25, 37] width 8 height 8
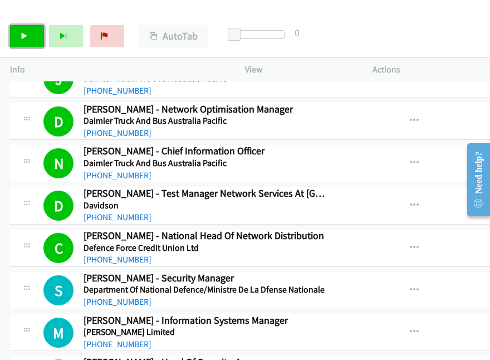
click at [21, 33] on icon at bounding box center [25, 37] width 8 height 8
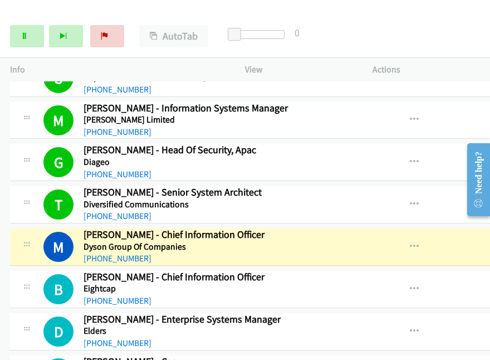
scroll to position [6852, 0]
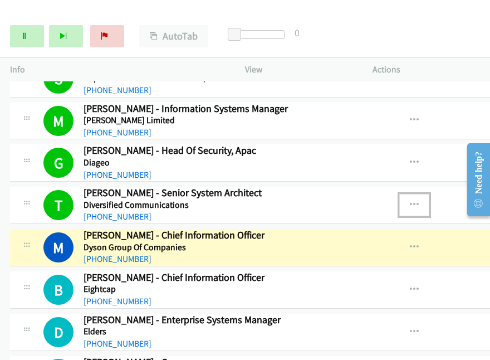
click at [410, 200] on icon "button" at bounding box center [414, 204] width 9 height 9
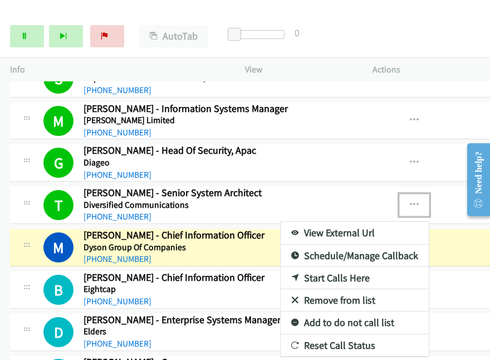
click at [303, 221] on link "View External Url" at bounding box center [354, 232] width 148 height 22
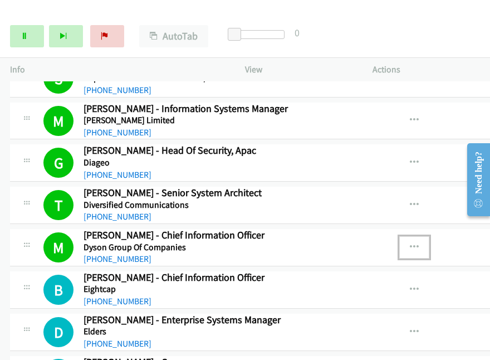
click at [410, 243] on icon "button" at bounding box center [414, 247] width 9 height 9
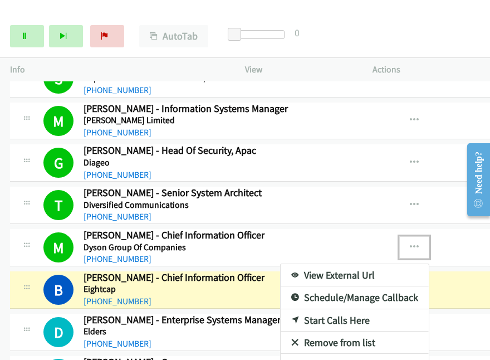
click at [391, 210] on div at bounding box center [245, 180] width 490 height 360
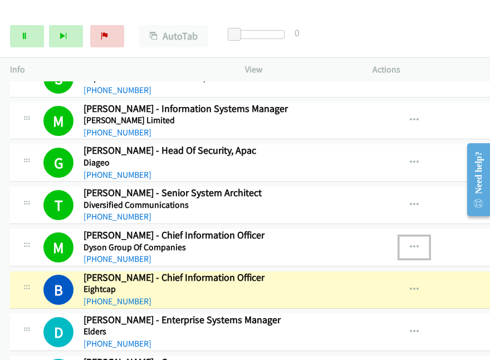
click at [410, 243] on icon "button" at bounding box center [414, 247] width 9 height 9
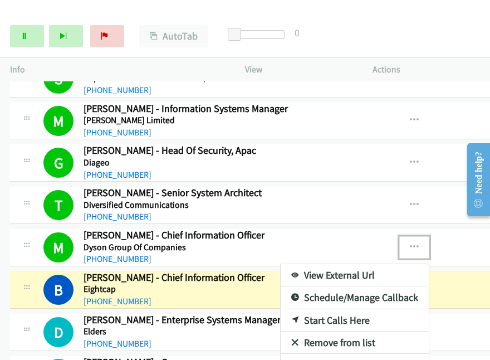
click at [316, 264] on link "View External Url" at bounding box center [354, 275] width 148 height 22
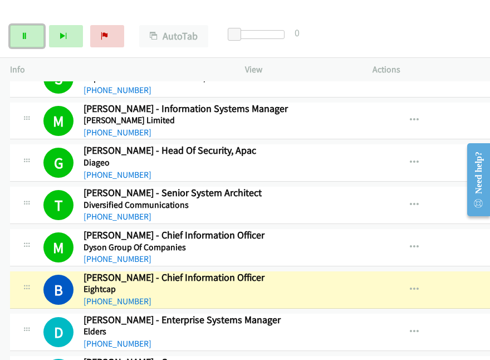
click at [18, 35] on link "Pause" at bounding box center [27, 36] width 34 height 22
